Goal: Find specific page/section: Find specific page/section

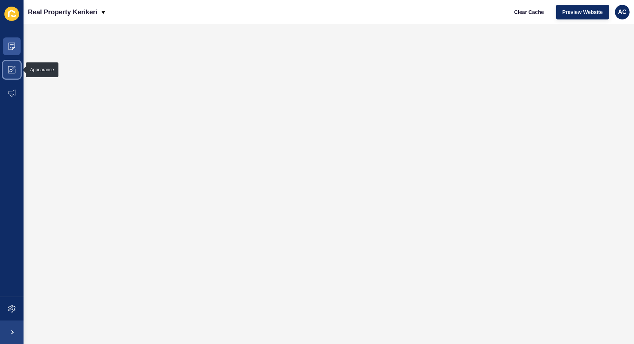
click at [9, 63] on span at bounding box center [12, 70] width 24 height 24
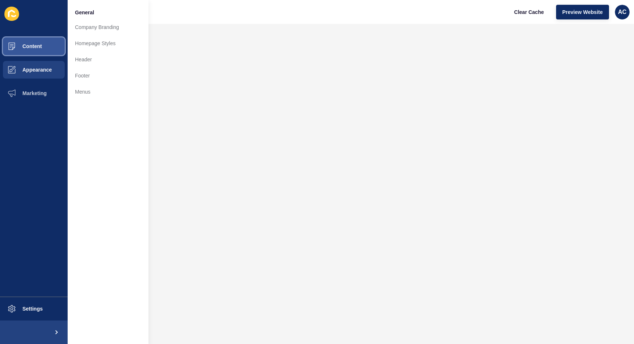
click at [38, 52] on button "Content" at bounding box center [34, 47] width 68 height 24
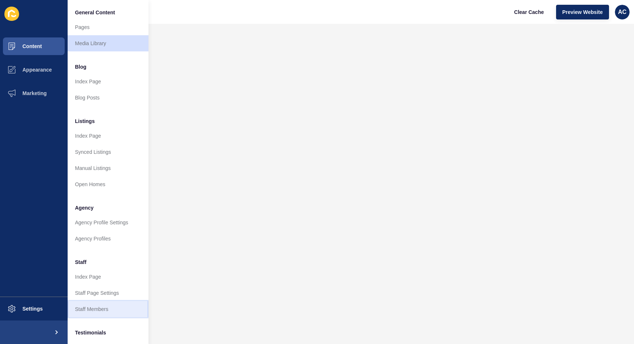
click at [94, 306] on link "Staff Members" at bounding box center [108, 309] width 81 height 16
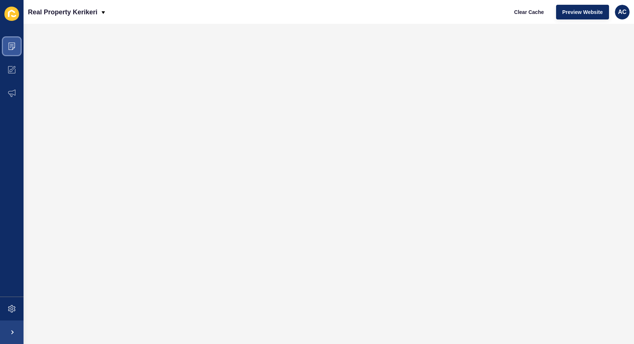
click at [17, 48] on span at bounding box center [12, 47] width 24 height 24
